Goal: Task Accomplishment & Management: Use online tool/utility

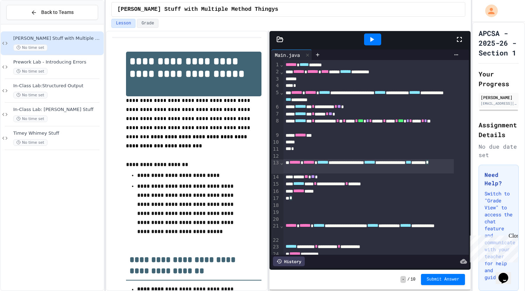
click at [360, 168] on div "**********" at bounding box center [368, 166] width 170 height 14
